Goal: Information Seeking & Learning: Check status

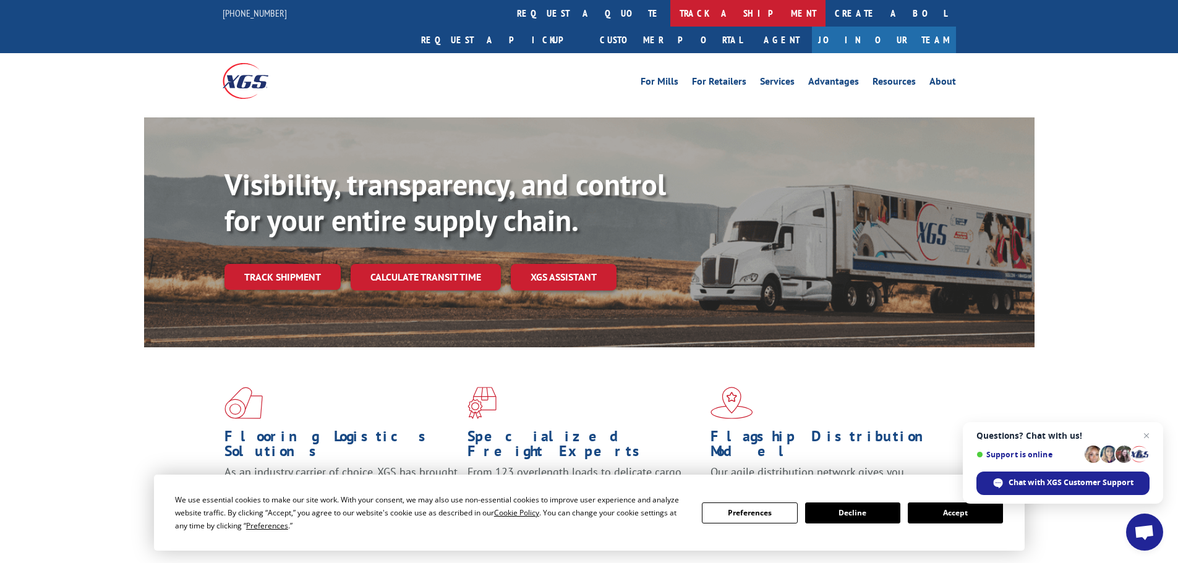
click at [670, 16] on link "track a shipment" at bounding box center [747, 13] width 155 height 27
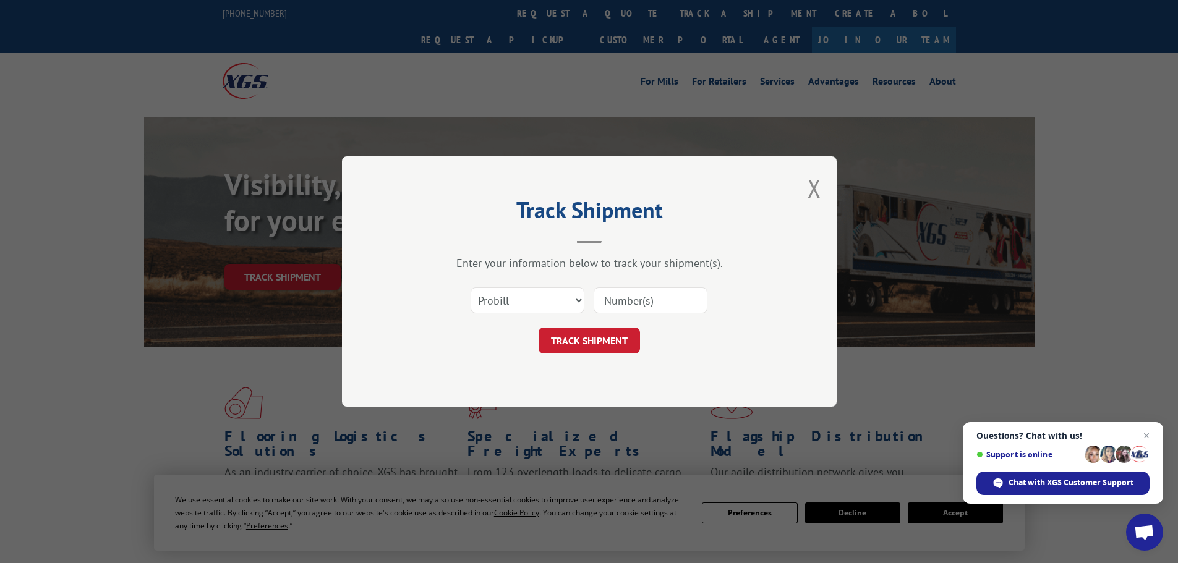
click at [637, 302] on input at bounding box center [651, 301] width 114 height 26
paste input "17517378"
type input "17517378"
click at [591, 333] on button "TRACK SHIPMENT" at bounding box center [589, 341] width 101 height 26
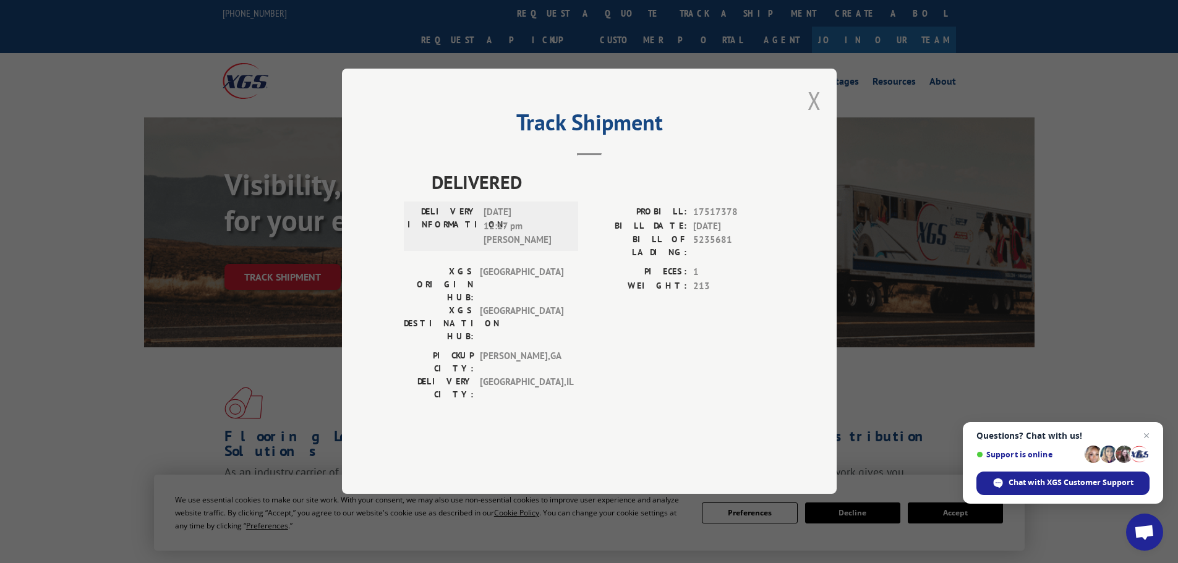
click at [815, 117] on button "Close modal" at bounding box center [815, 100] width 14 height 33
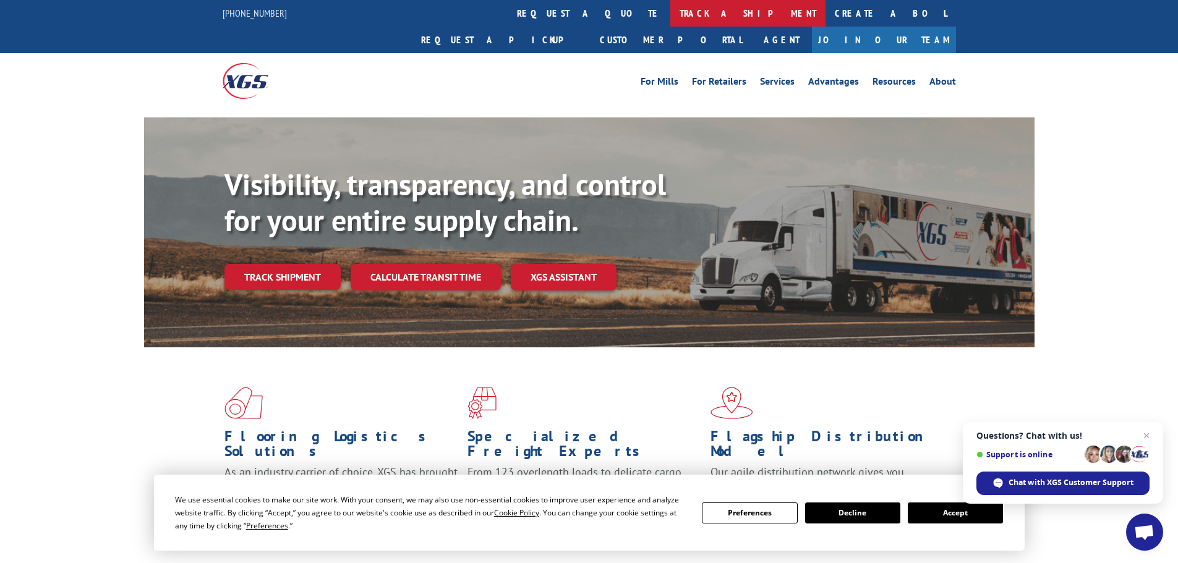
click at [670, 9] on link "track a shipment" at bounding box center [747, 13] width 155 height 27
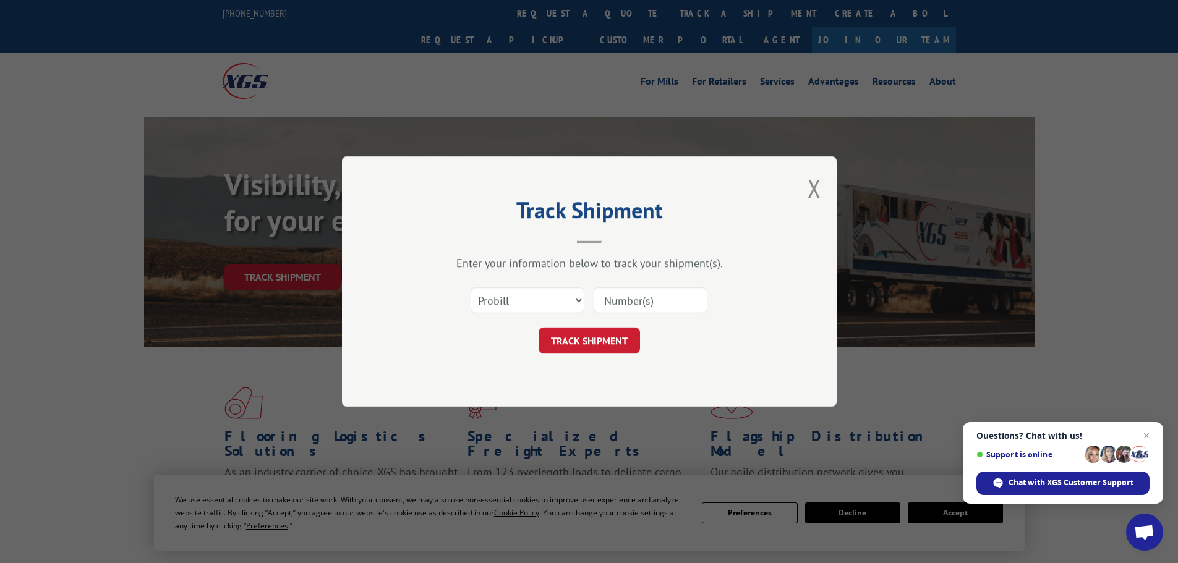
click at [654, 294] on input at bounding box center [651, 301] width 114 height 26
paste input "17472188"
type input "17472188"
click at [623, 339] on button "TRACK SHIPMENT" at bounding box center [589, 341] width 101 height 26
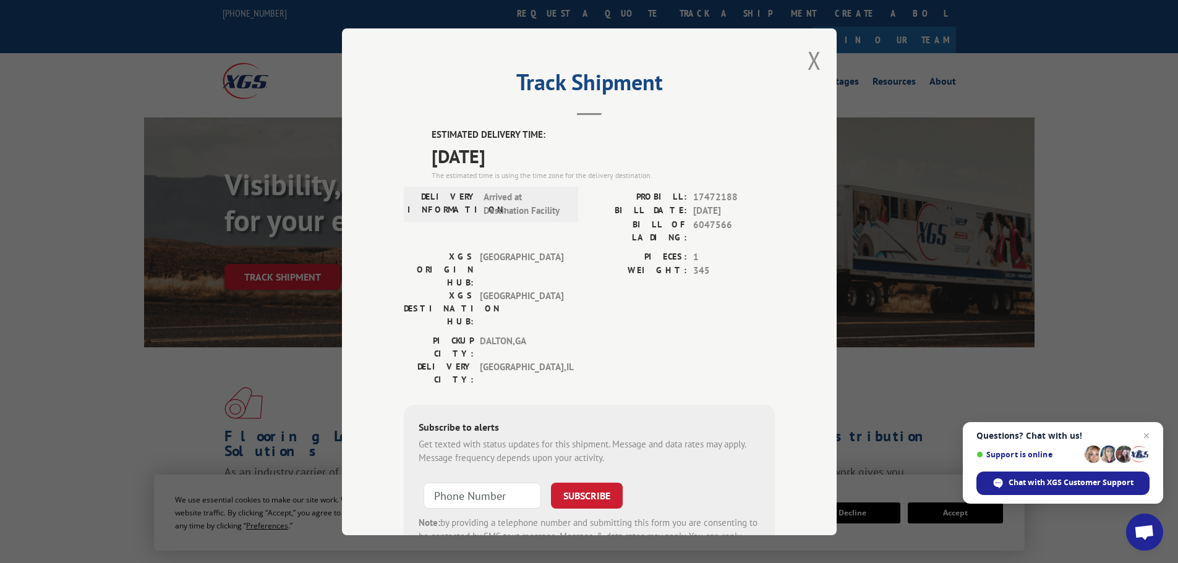
drag, startPoint x: 529, startPoint y: 150, endPoint x: 426, endPoint y: 136, distance: 104.3
click at [426, 136] on div "ESTIMATED DELIVERY TIME: [DATE] The estimated time is using the time zone for t…" at bounding box center [589, 350] width 371 height 445
copy div "ESTIMATED DELIVERY TIME: [DATE]"
